Goal: Task Accomplishment & Management: Manage account settings

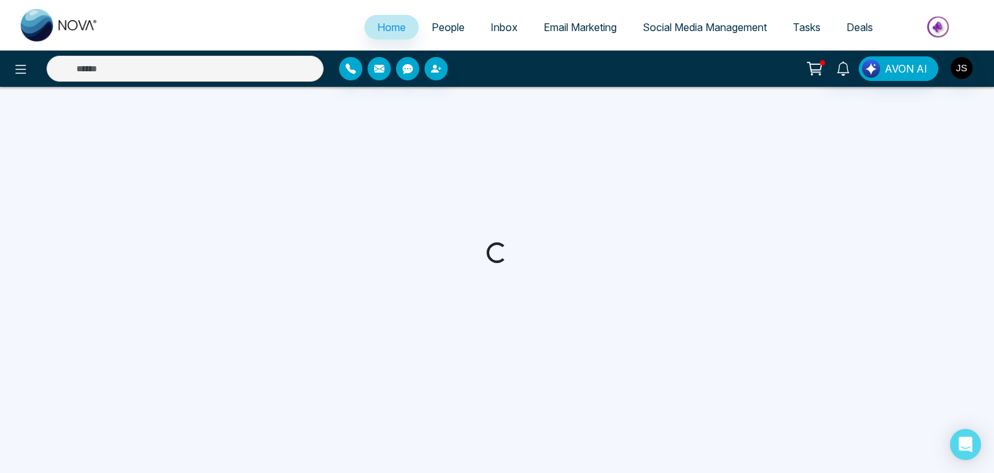
select select "*"
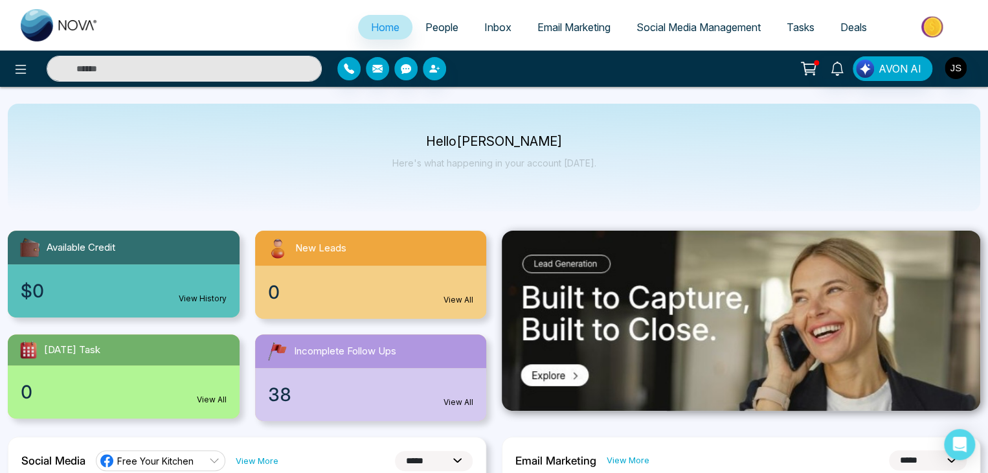
click at [691, 28] on span "Social Media Management" at bounding box center [698, 27] width 124 height 13
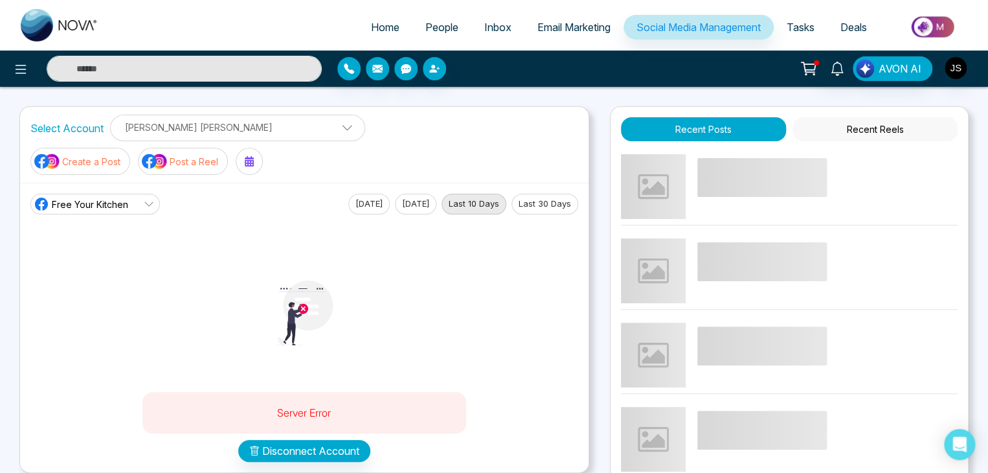
click at [117, 197] on span "Free Your Kitchen" at bounding box center [90, 204] width 76 height 14
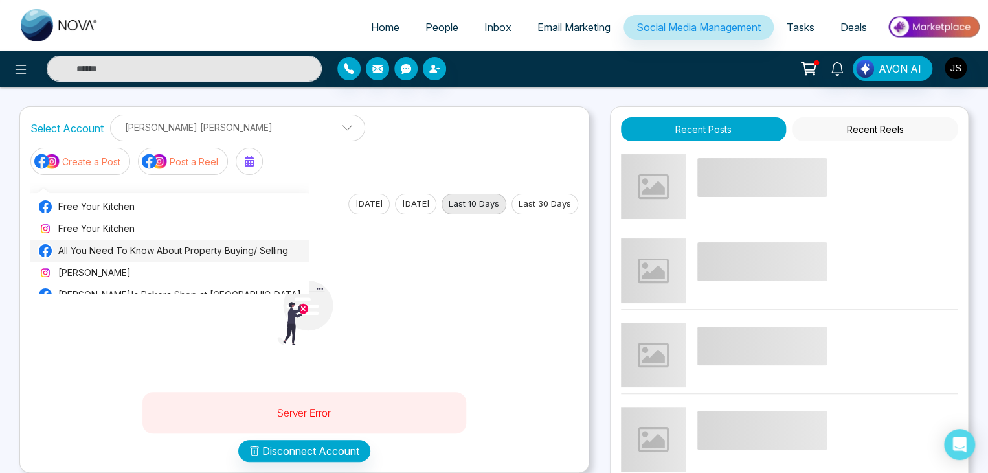
click at [135, 251] on span "All You Need To Know About Property Buying/ Selling" at bounding box center [179, 250] width 243 height 14
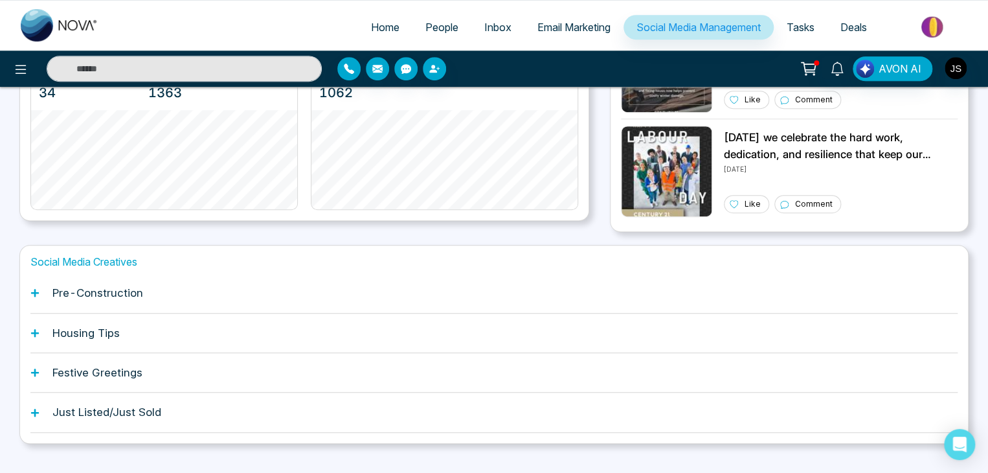
scroll to position [363, 0]
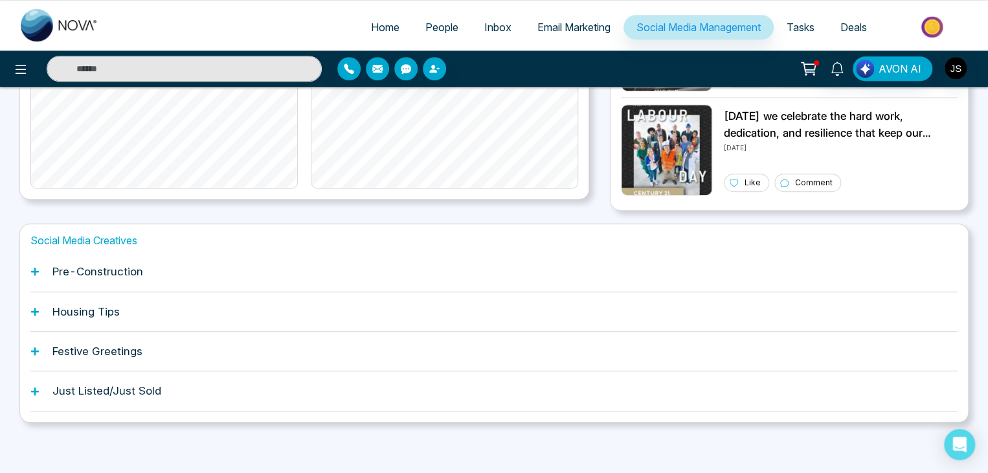
click at [35, 311] on icon at bounding box center [35, 312] width 8 height 8
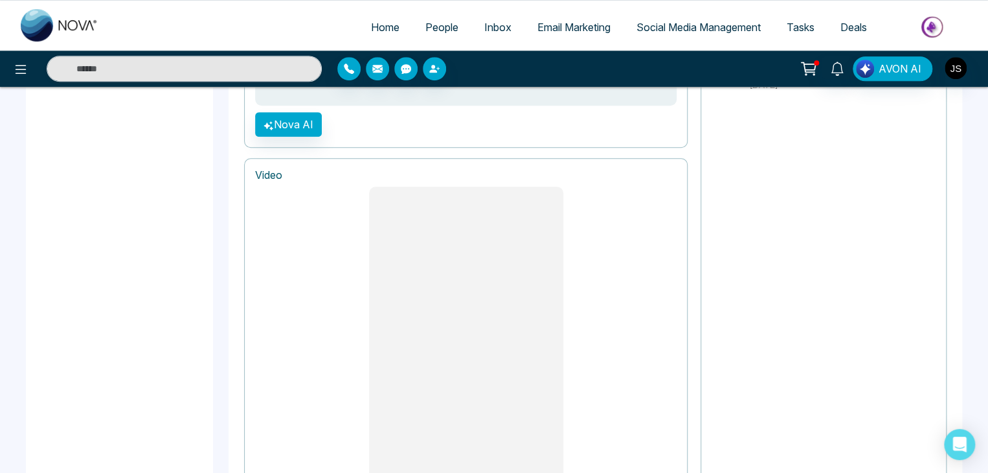
scroll to position [596, 0]
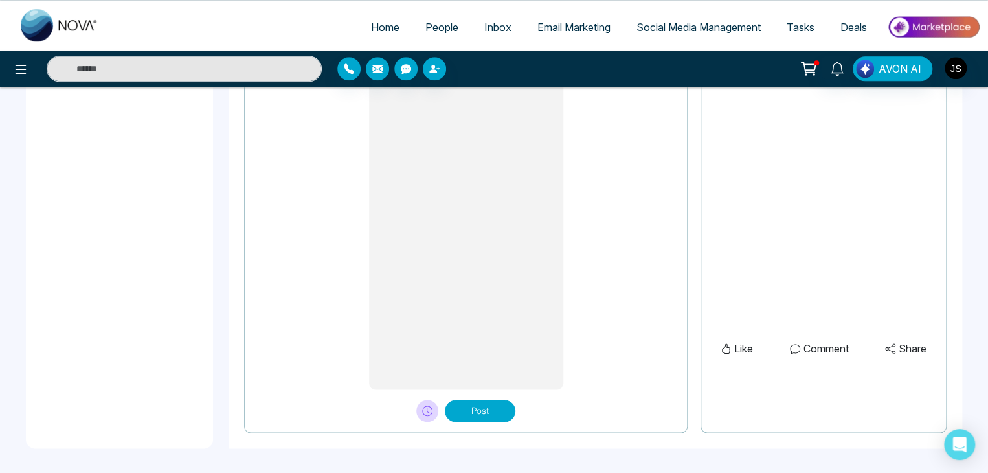
click at [482, 410] on button "Post" at bounding box center [480, 410] width 71 height 22
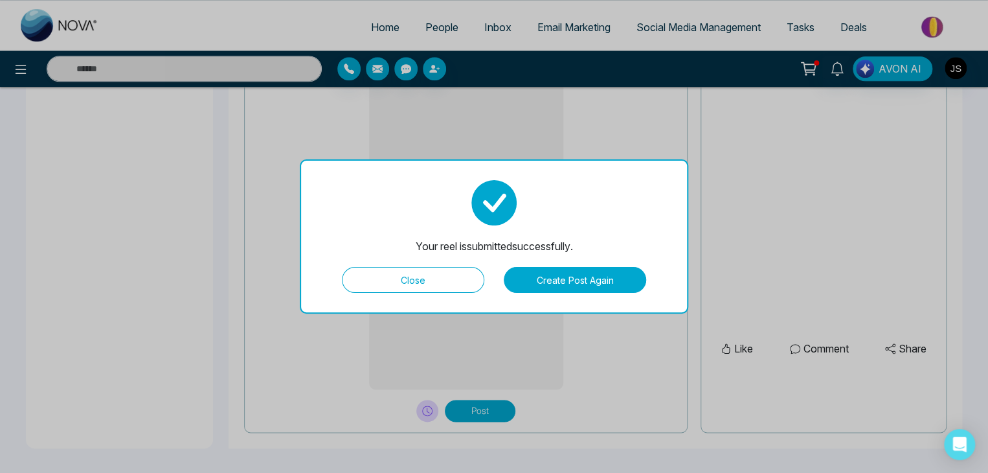
click at [440, 280] on button "Close" at bounding box center [413, 280] width 142 height 26
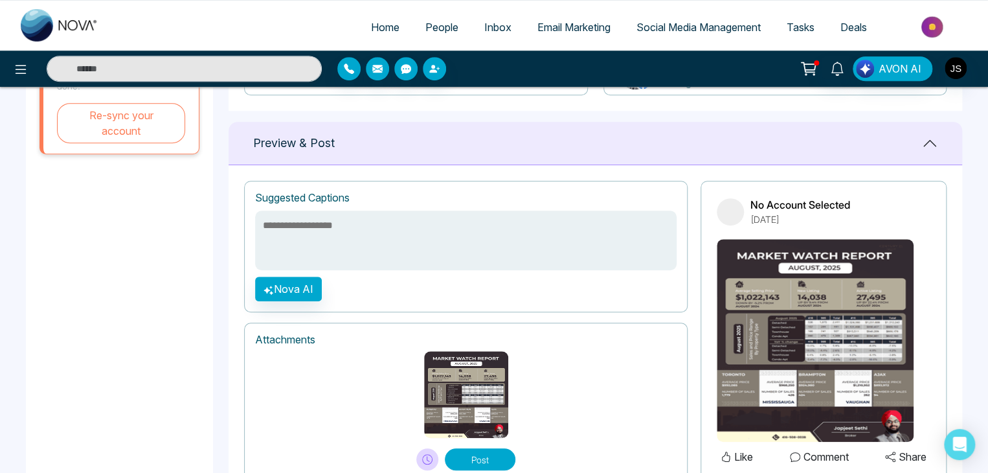
scroll to position [353, 0]
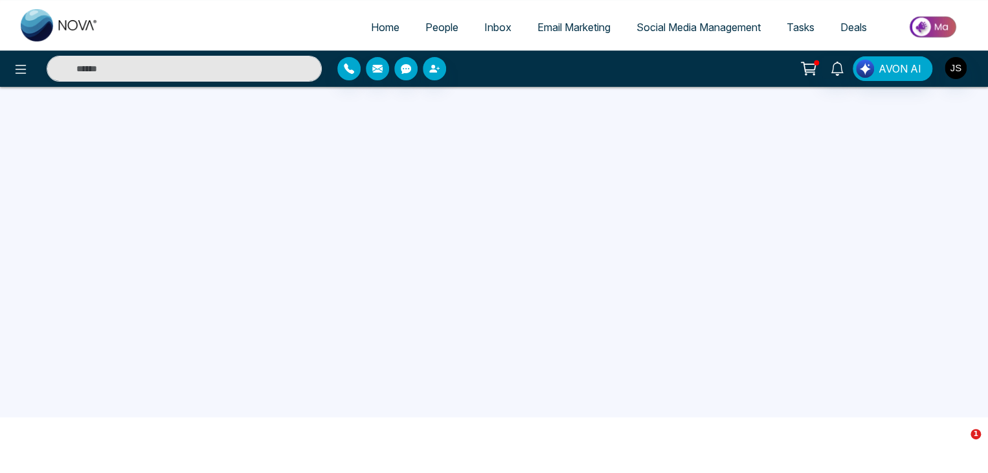
scroll to position [123, 0]
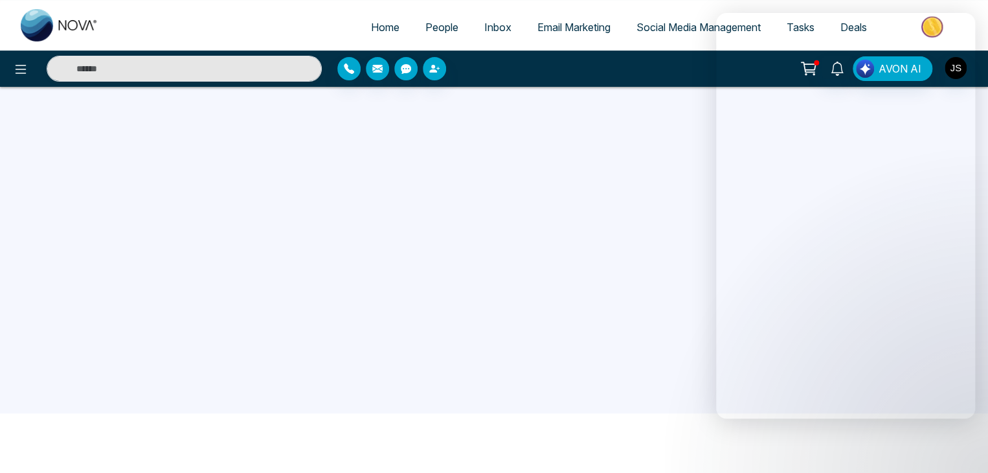
click at [537, 27] on span "Email Marketing" at bounding box center [573, 27] width 73 height 13
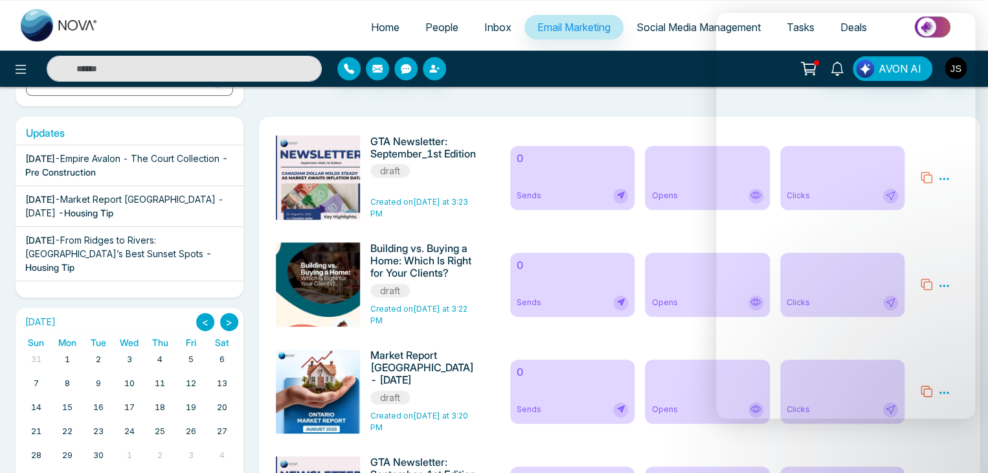
scroll to position [129, 0]
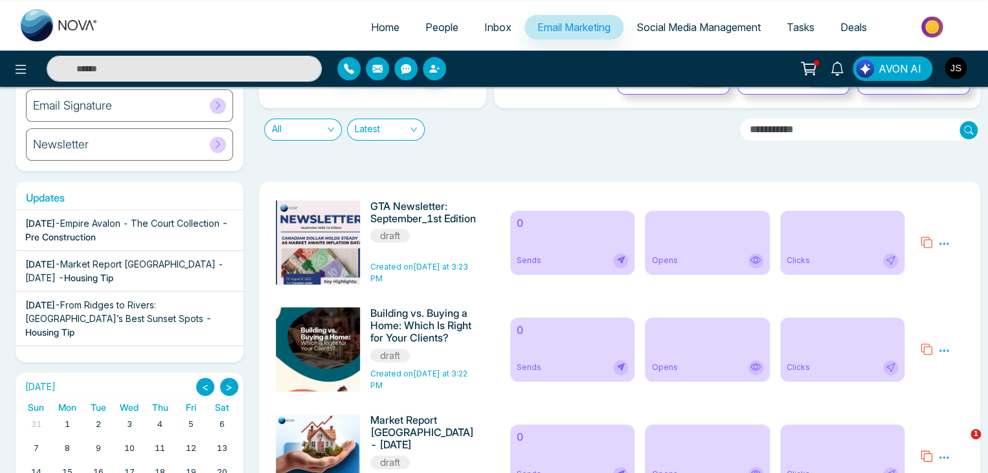
click at [942, 243] on icon at bounding box center [944, 244] width 12 height 12
click at [918, 279] on link "Edit" at bounding box center [912, 280] width 16 height 11
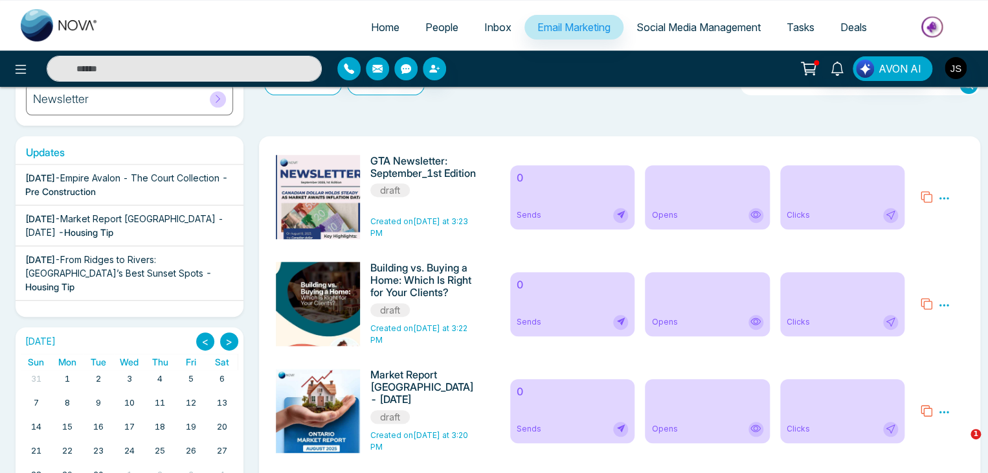
scroll to position [194, 0]
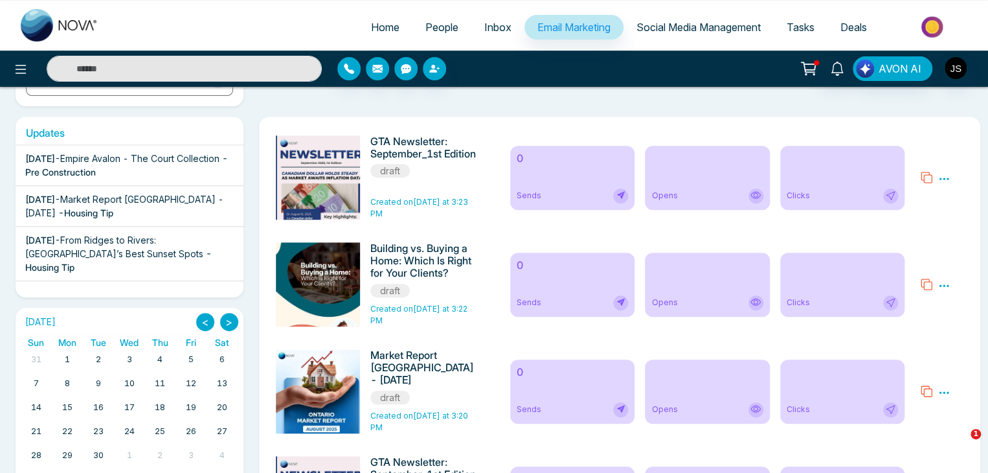
click at [945, 181] on icon at bounding box center [944, 179] width 12 height 12
click at [917, 213] on link "Edit" at bounding box center [912, 215] width 16 height 11
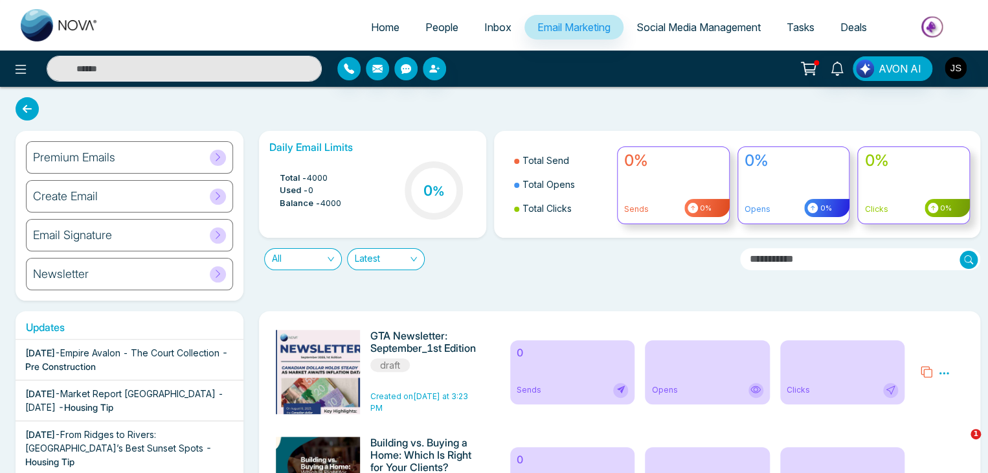
scroll to position [65, 0]
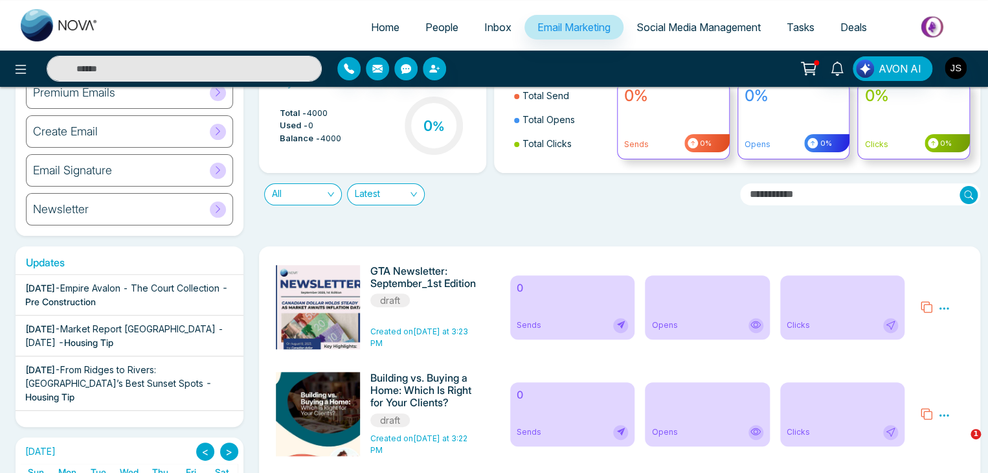
click at [942, 311] on icon at bounding box center [944, 308] width 12 height 12
click at [910, 343] on link "Edit" at bounding box center [912, 345] width 16 height 11
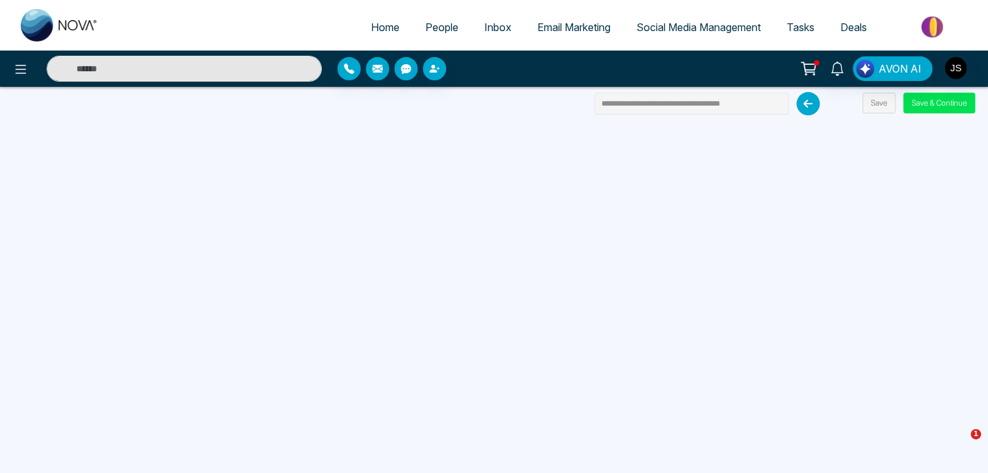
drag, startPoint x: 748, startPoint y: 106, endPoint x: 546, endPoint y: 113, distance: 202.1
click at [546, 113] on div "**********" at bounding box center [494, 236] width 988 height 473
